Goal: Transaction & Acquisition: Purchase product/service

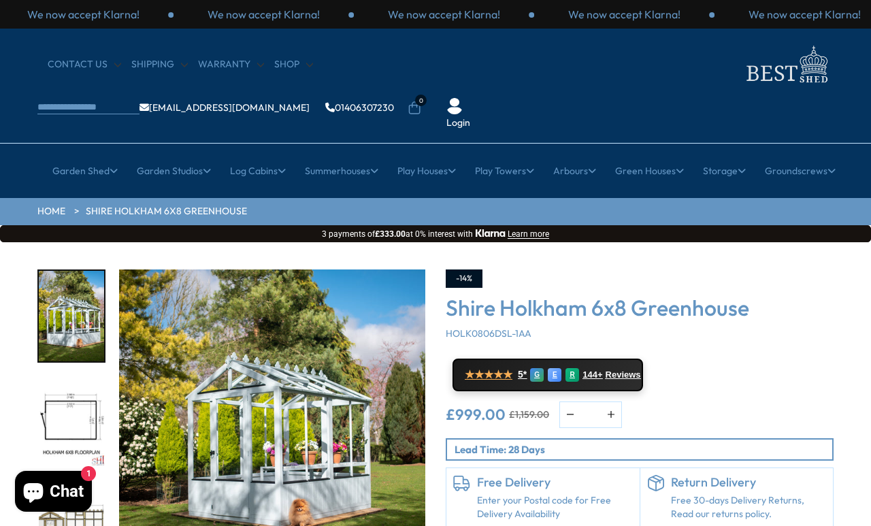
click at [531, 291] on link "6ft" at bounding box center [527, 303] width 14 height 24
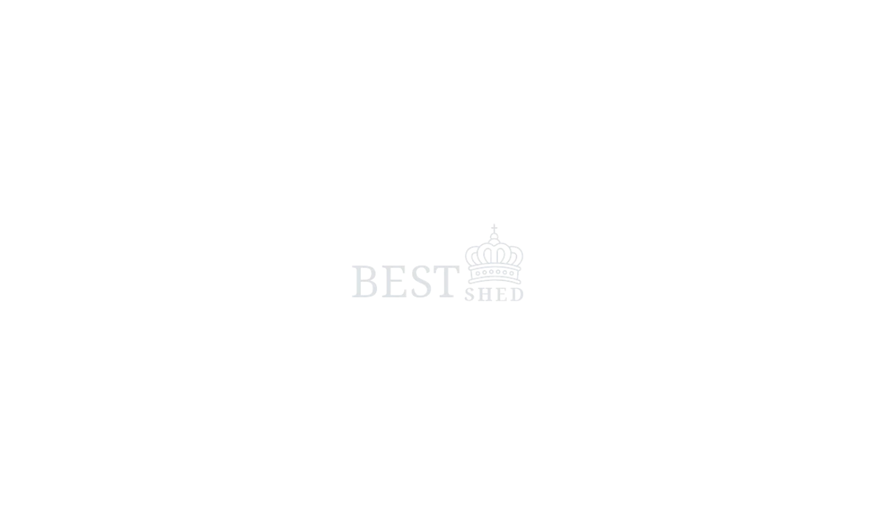
scroll to position [0, 19]
